Goal: Information Seeking & Learning: Learn about a topic

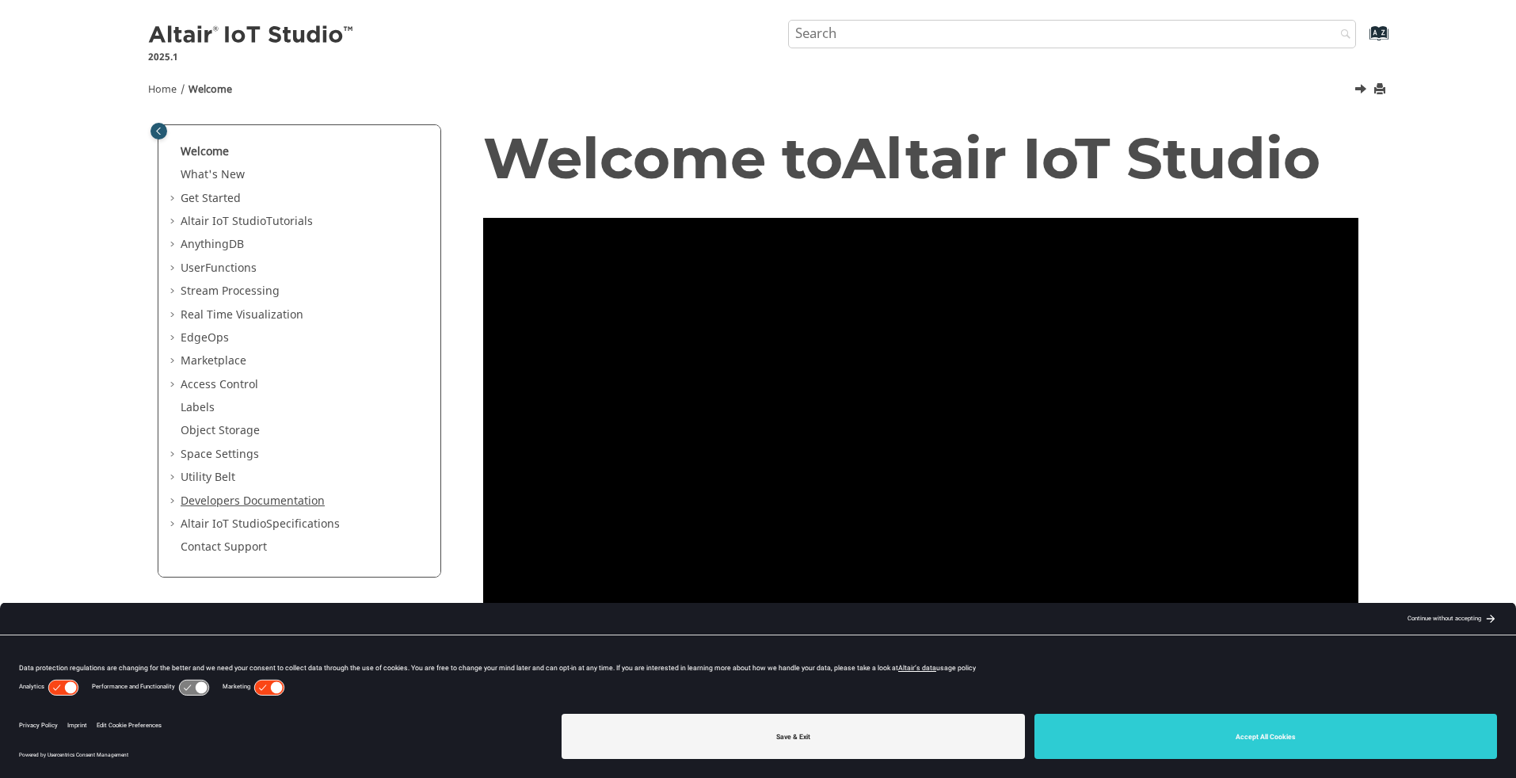
click at [204, 503] on link "Developers Documentation" at bounding box center [253, 501] width 144 height 17
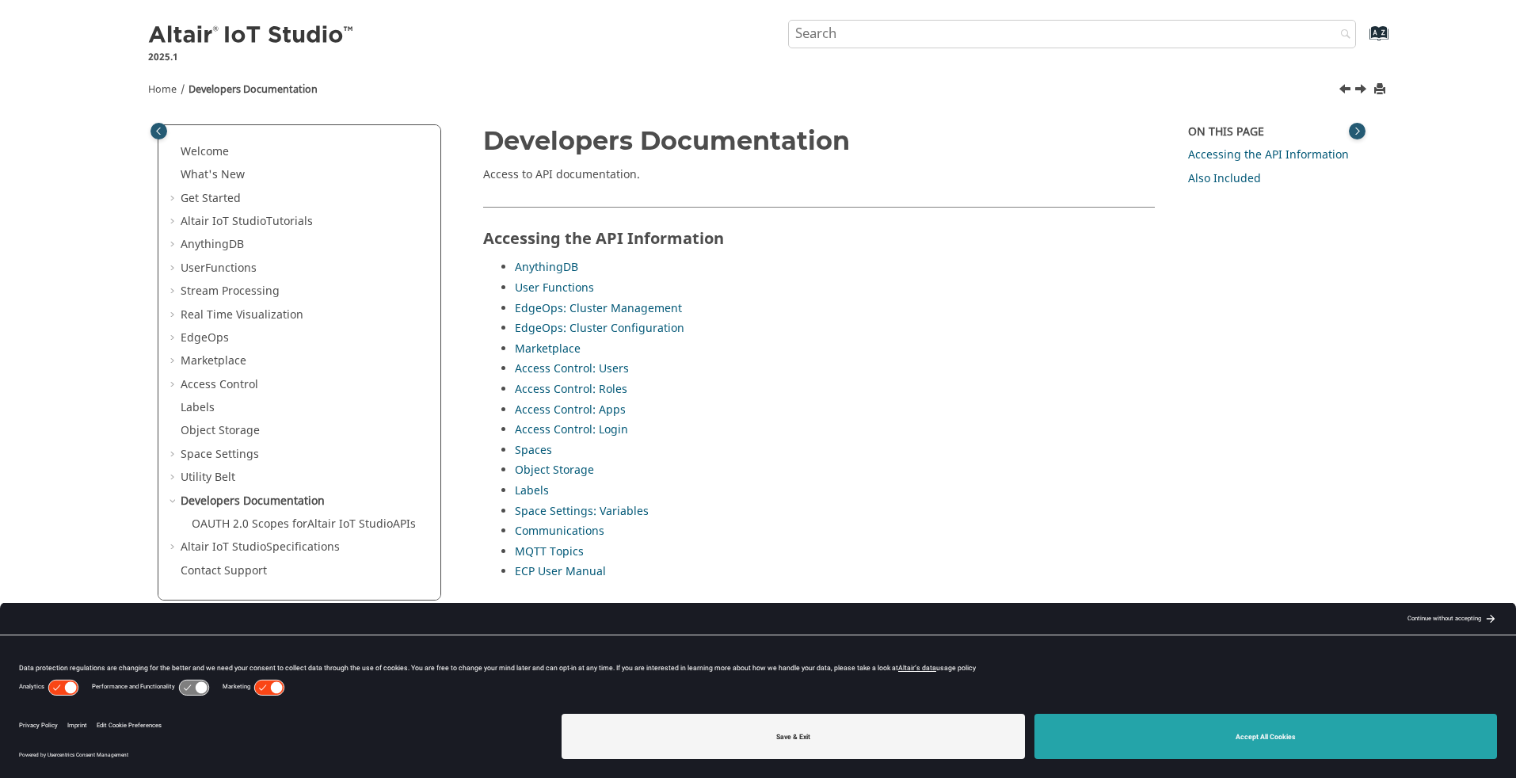
click at [1095, 729] on button "Accept All Cookies" at bounding box center [1265, 736] width 463 height 45
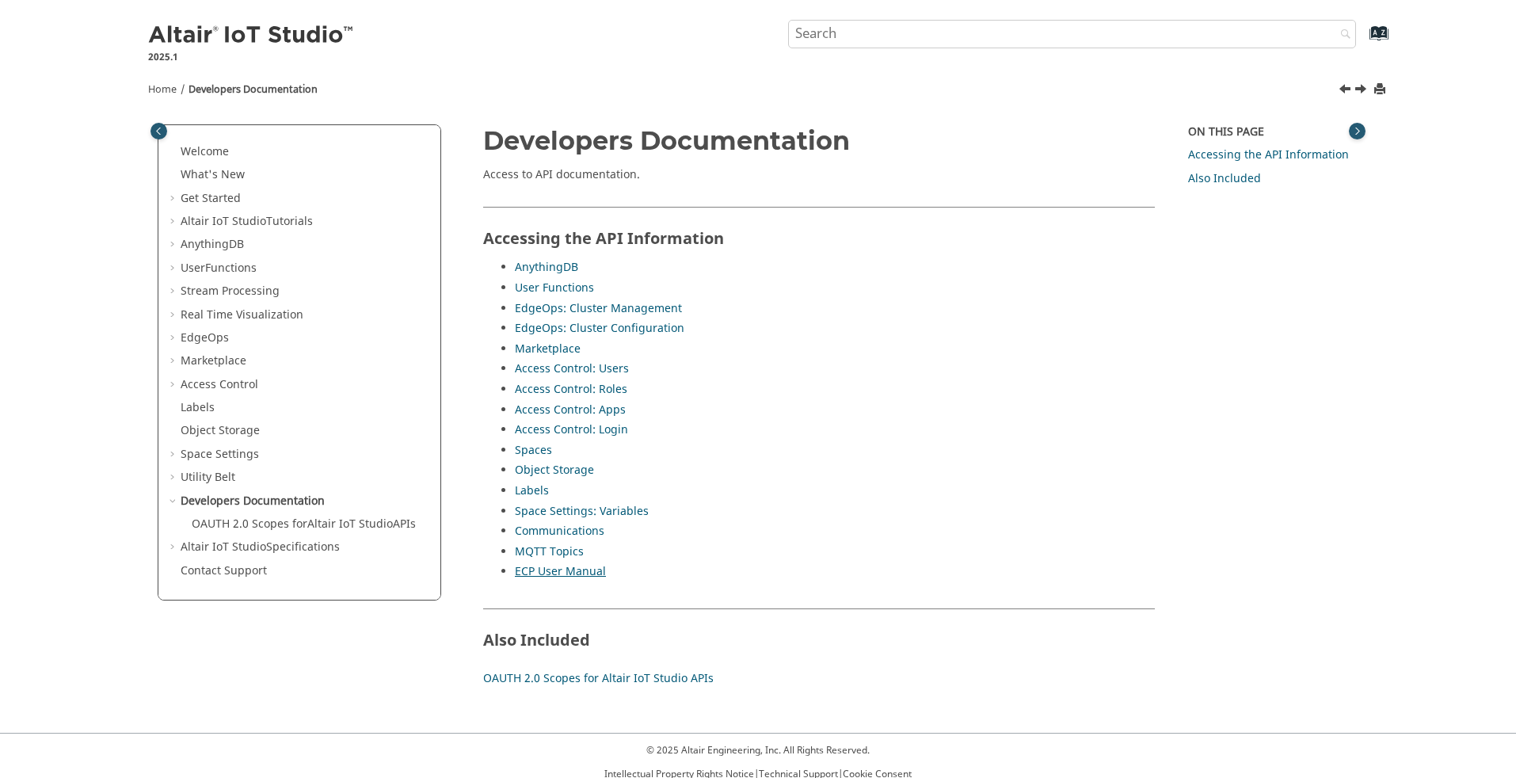
click at [566, 574] on link "ECP User Manual" at bounding box center [560, 571] width 91 height 17
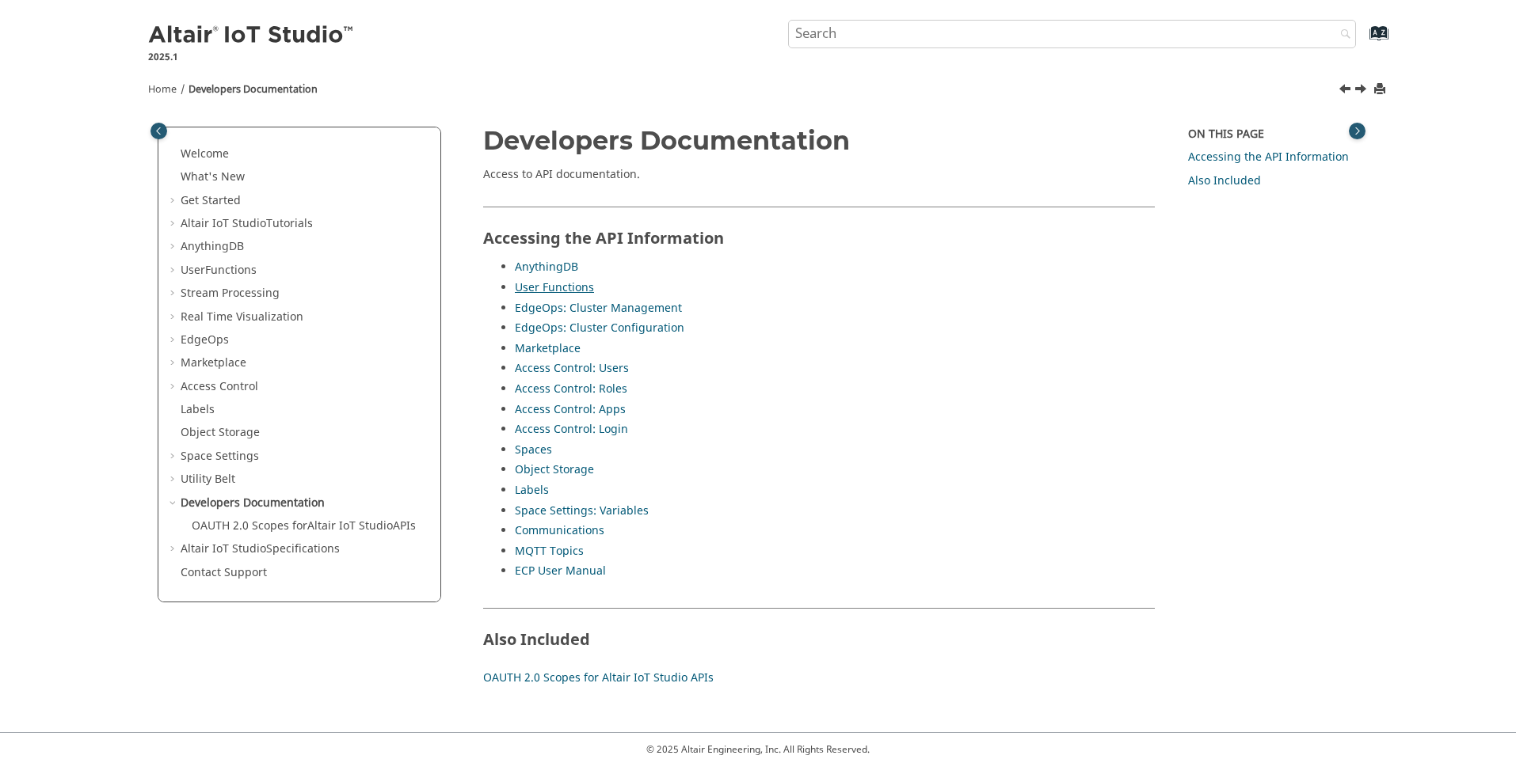
click at [551, 287] on link "User Functions" at bounding box center [554, 288] width 79 height 17
